Goal: Task Accomplishment & Management: Use online tool/utility

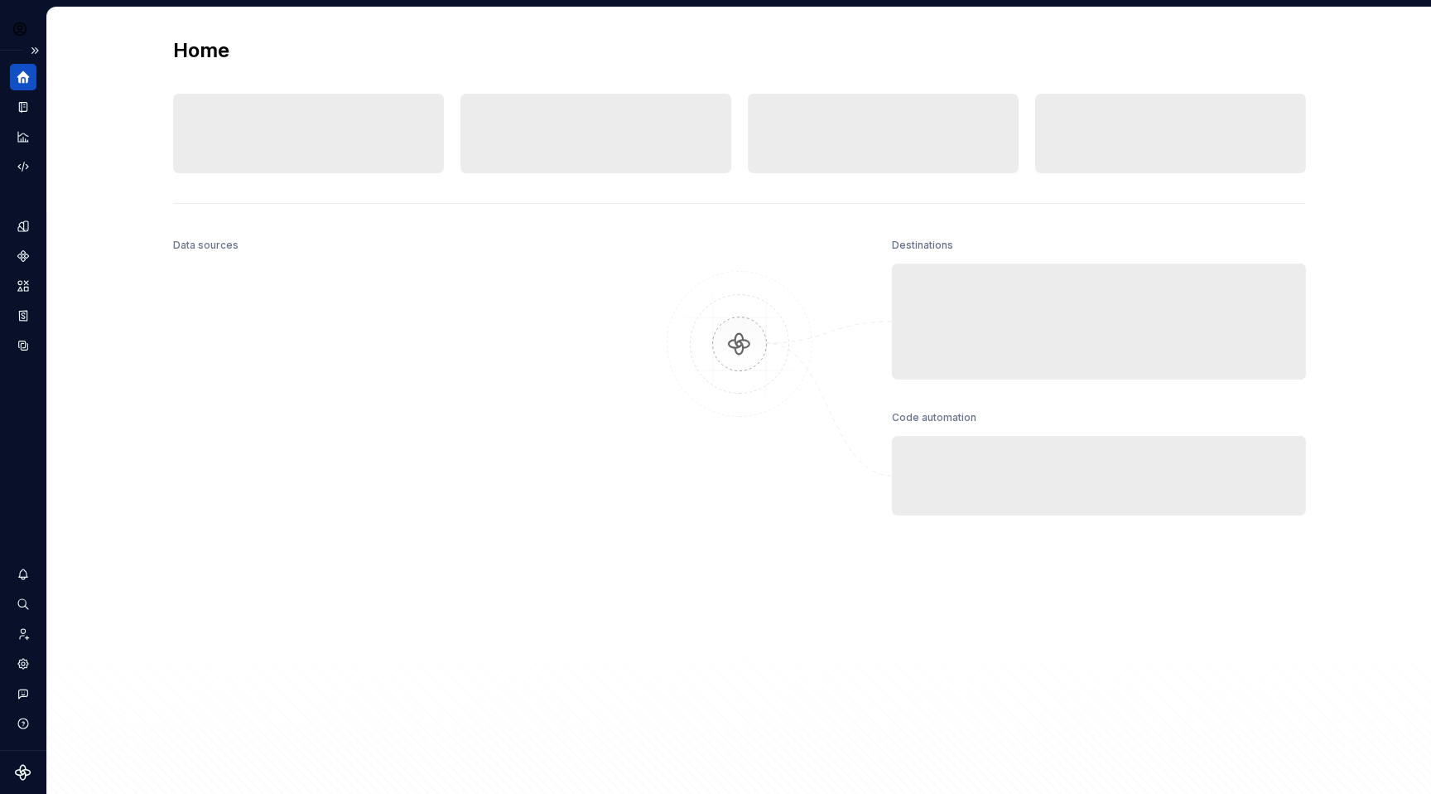
click at [23, 73] on icon "Home" at bounding box center [23, 77] width 12 height 12
click at [33, 52] on button "Expand sidebar" at bounding box center [34, 50] width 23 height 23
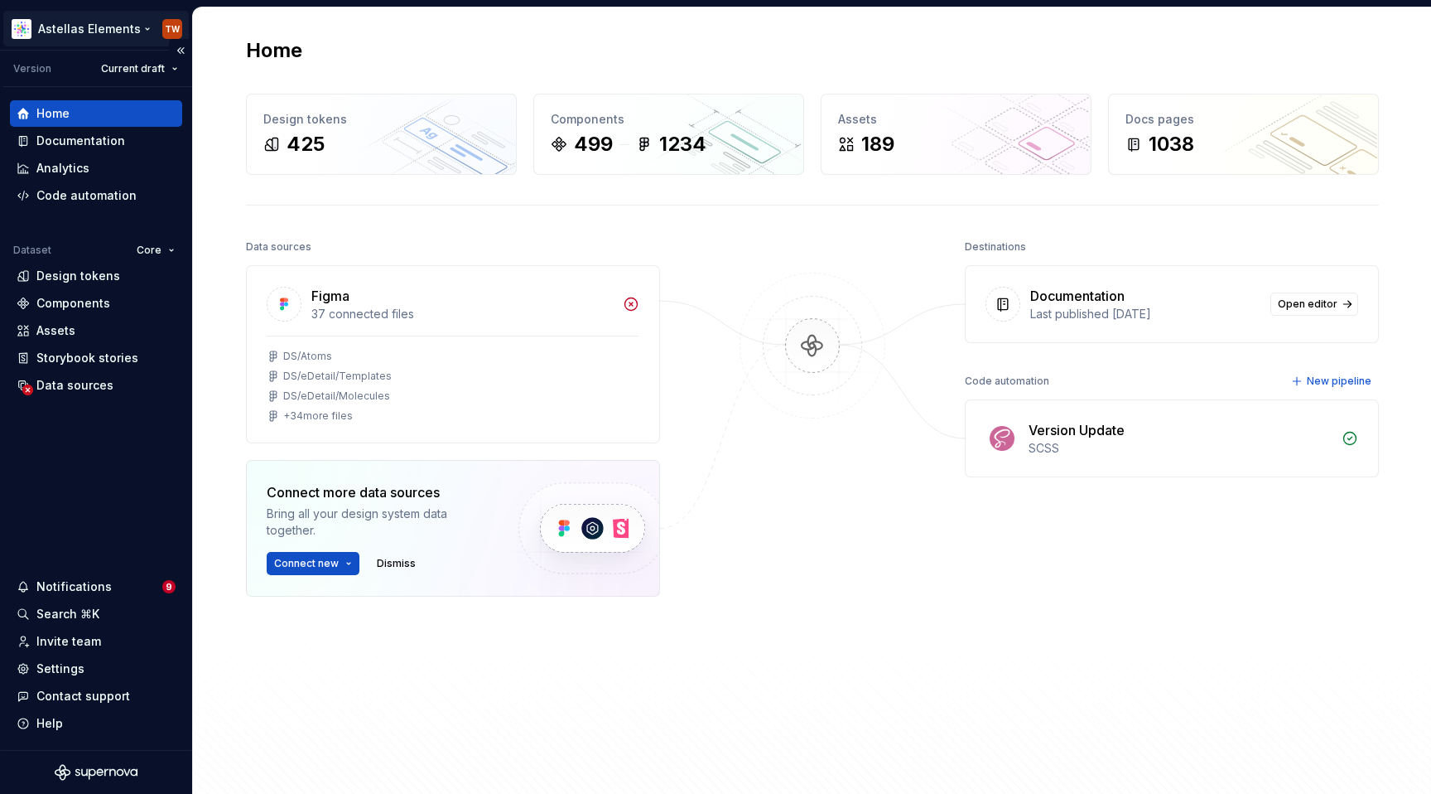
click at [121, 27] on html "Astellas Elements TW Version Current draft Home Documentation Analytics Code au…" at bounding box center [715, 397] width 1431 height 794
click at [954, 471] on html "Astellas Elements TW Version Current draft Home Documentation Analytics Code au…" at bounding box center [715, 397] width 1431 height 794
click at [98, 107] on div "Home" at bounding box center [96, 113] width 159 height 17
click at [60, 153] on div "Documentation" at bounding box center [96, 141] width 172 height 27
click at [61, 143] on div "Documentation" at bounding box center [80, 141] width 89 height 17
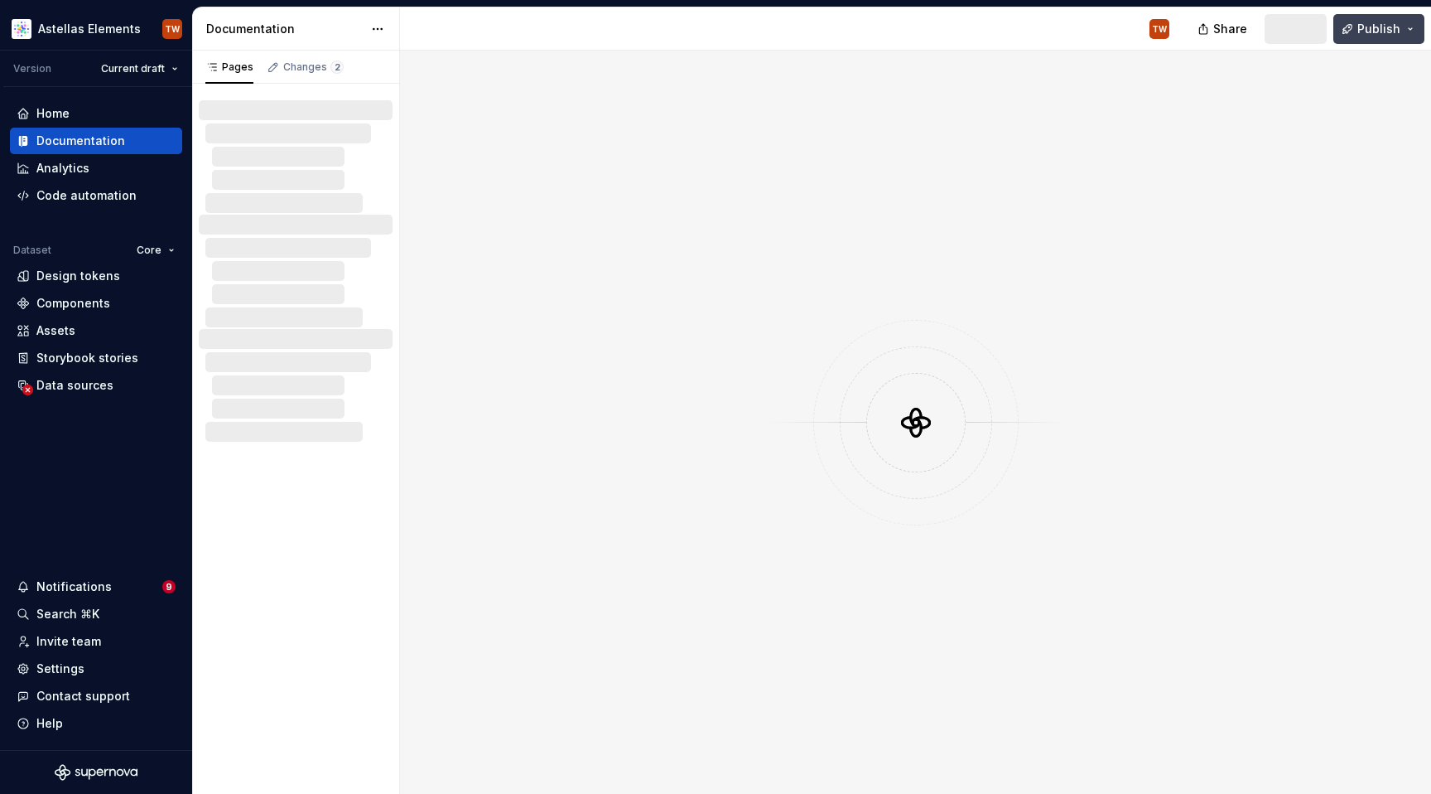
click at [1411, 30] on button "Publish" at bounding box center [1379, 29] width 91 height 30
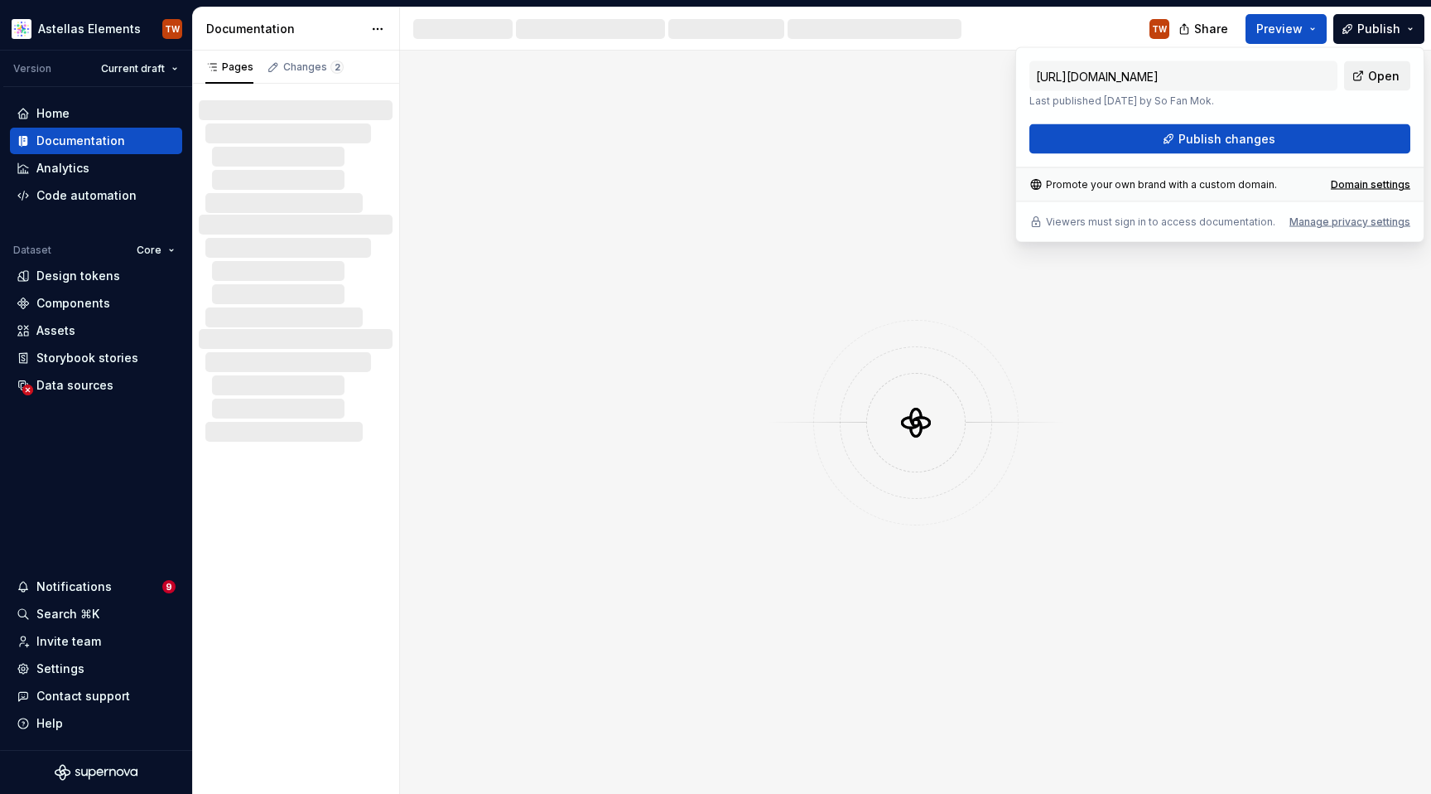
click at [1388, 74] on span "Open" at bounding box center [1384, 76] width 31 height 17
